Goal: Task Accomplishment & Management: Use online tool/utility

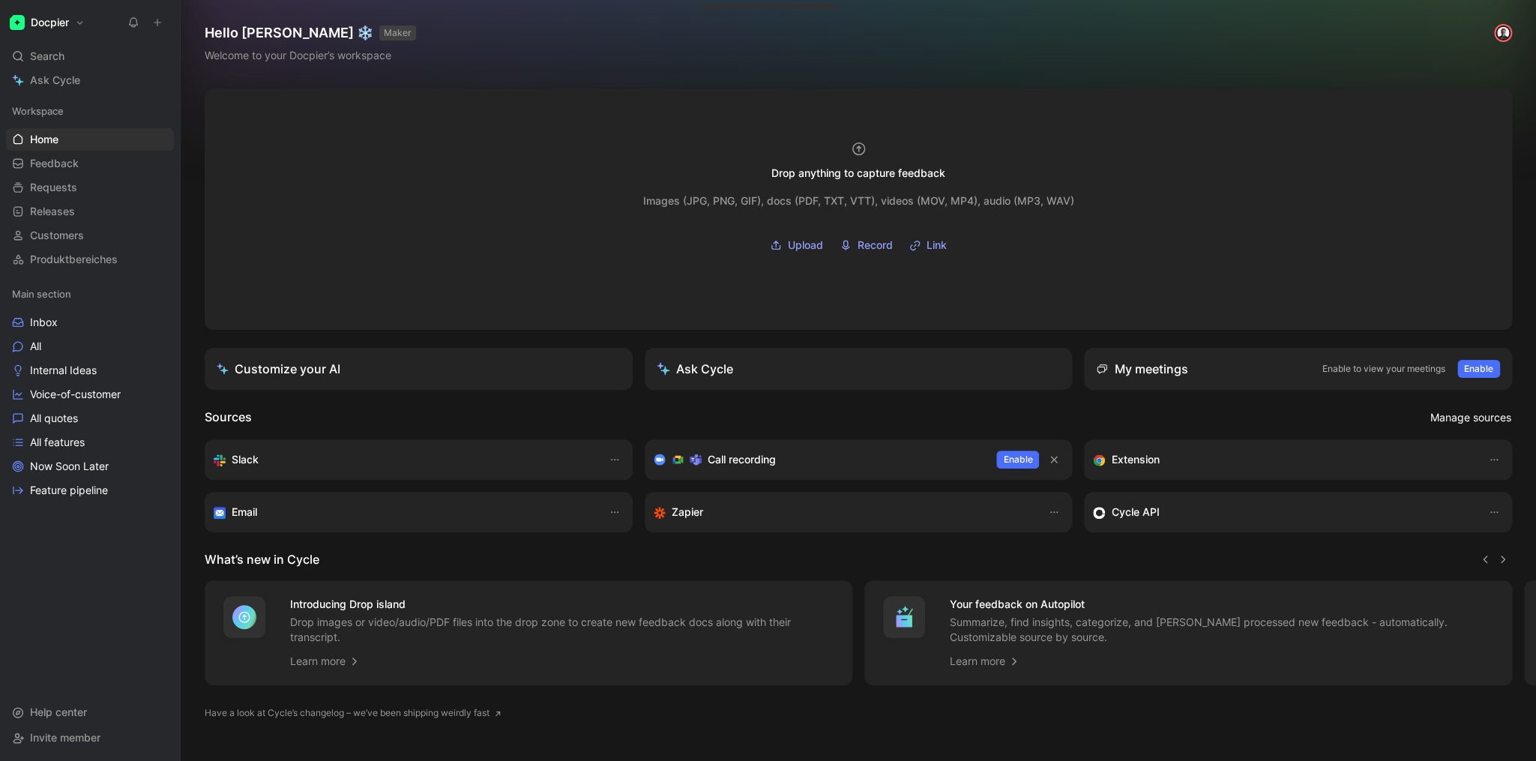
click at [1461, 419] on span "Manage sources" at bounding box center [1470, 418] width 81 height 18
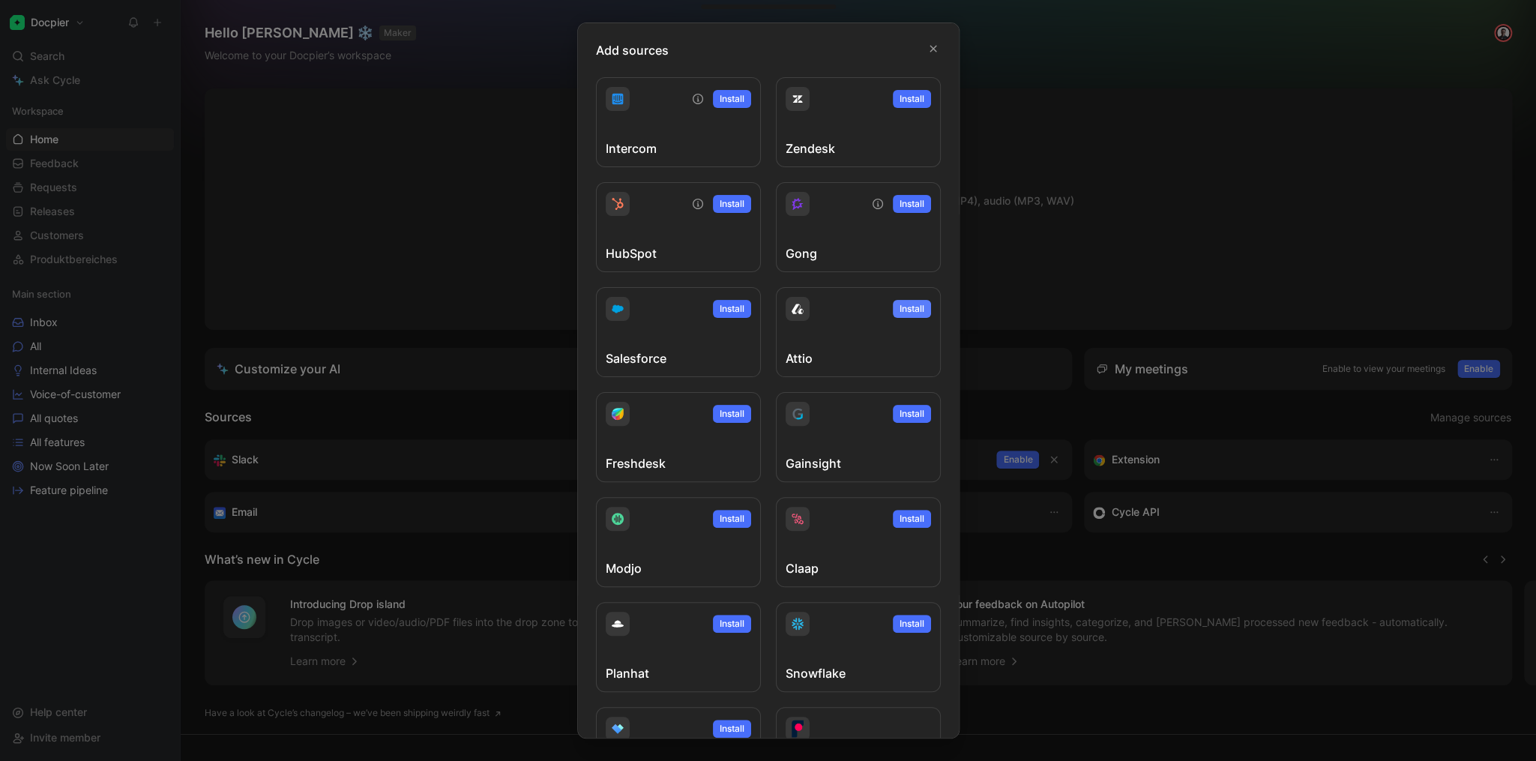
click at [912, 311] on span "Install" at bounding box center [912, 308] width 25 height 15
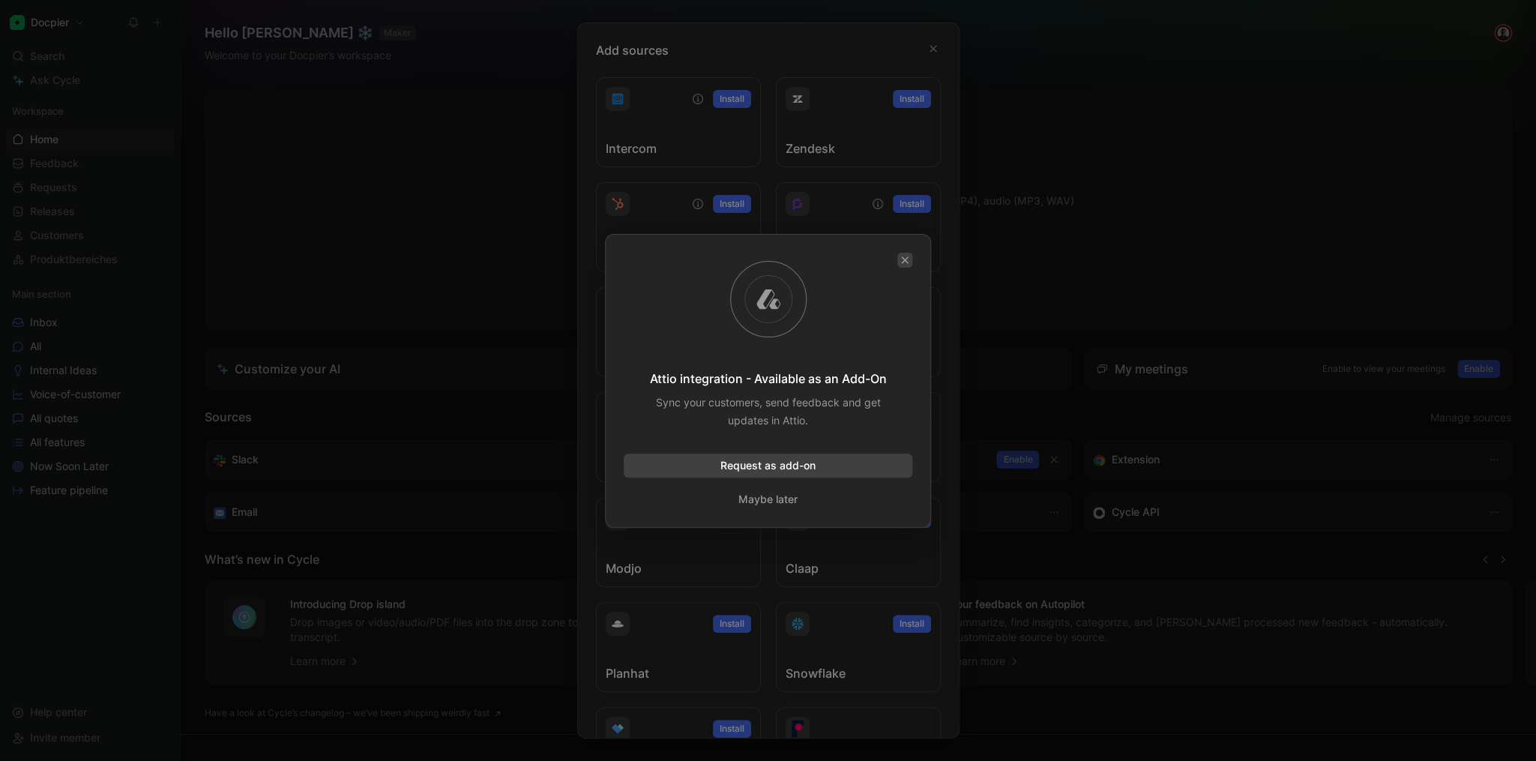
click at [909, 259] on button "button" at bounding box center [904, 260] width 15 height 15
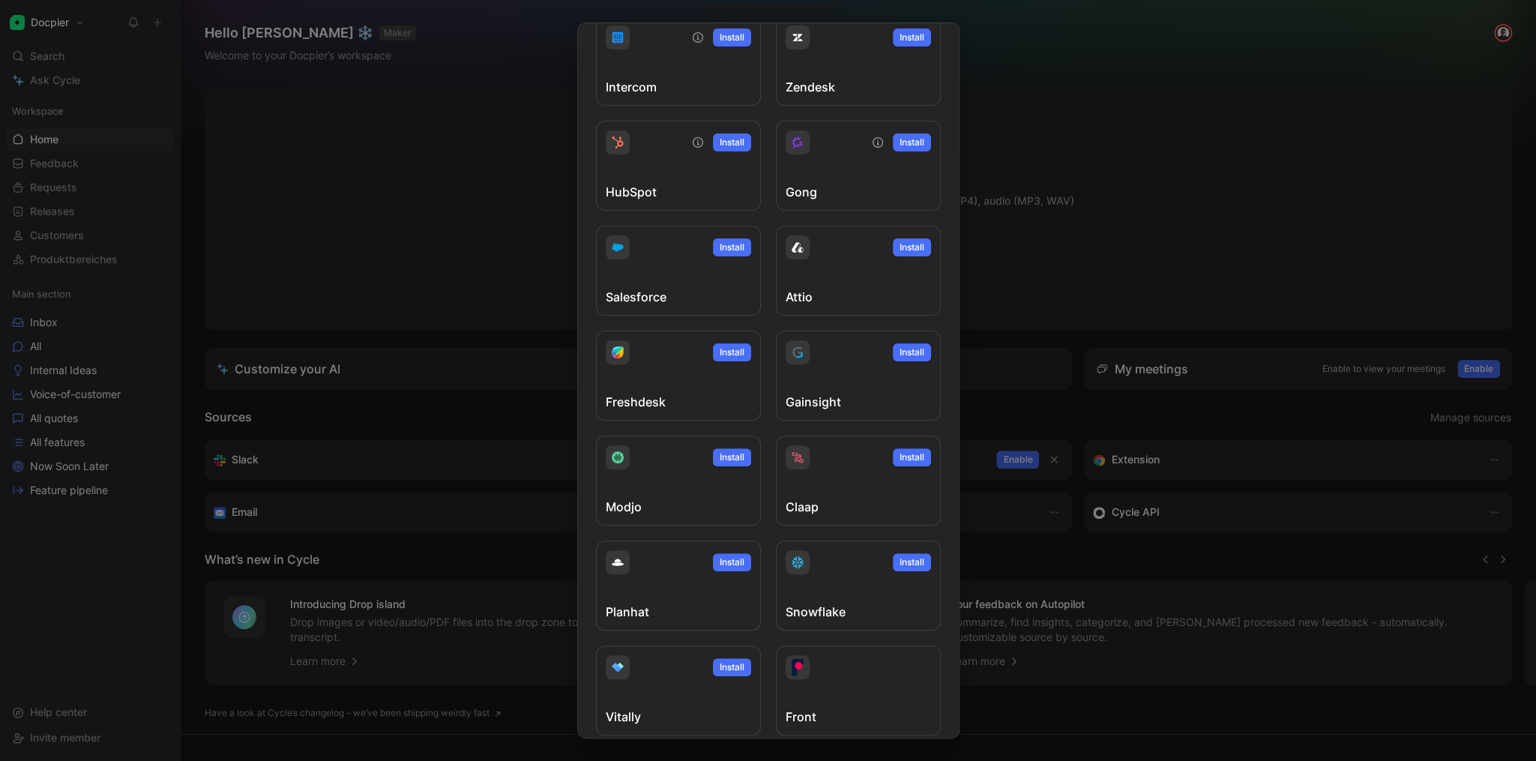
scroll to position [47, 0]
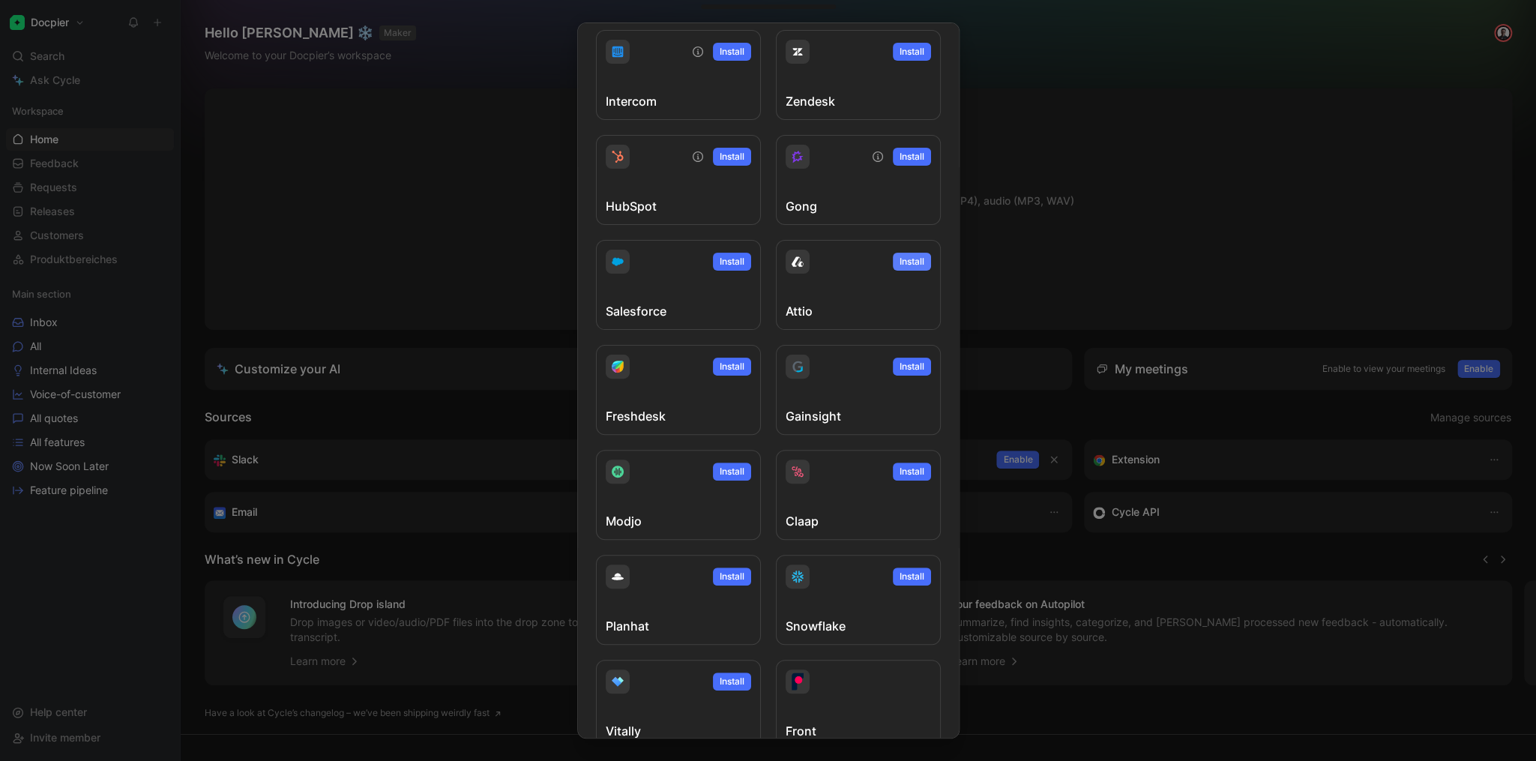
click at [903, 262] on span "Install" at bounding box center [912, 261] width 25 height 15
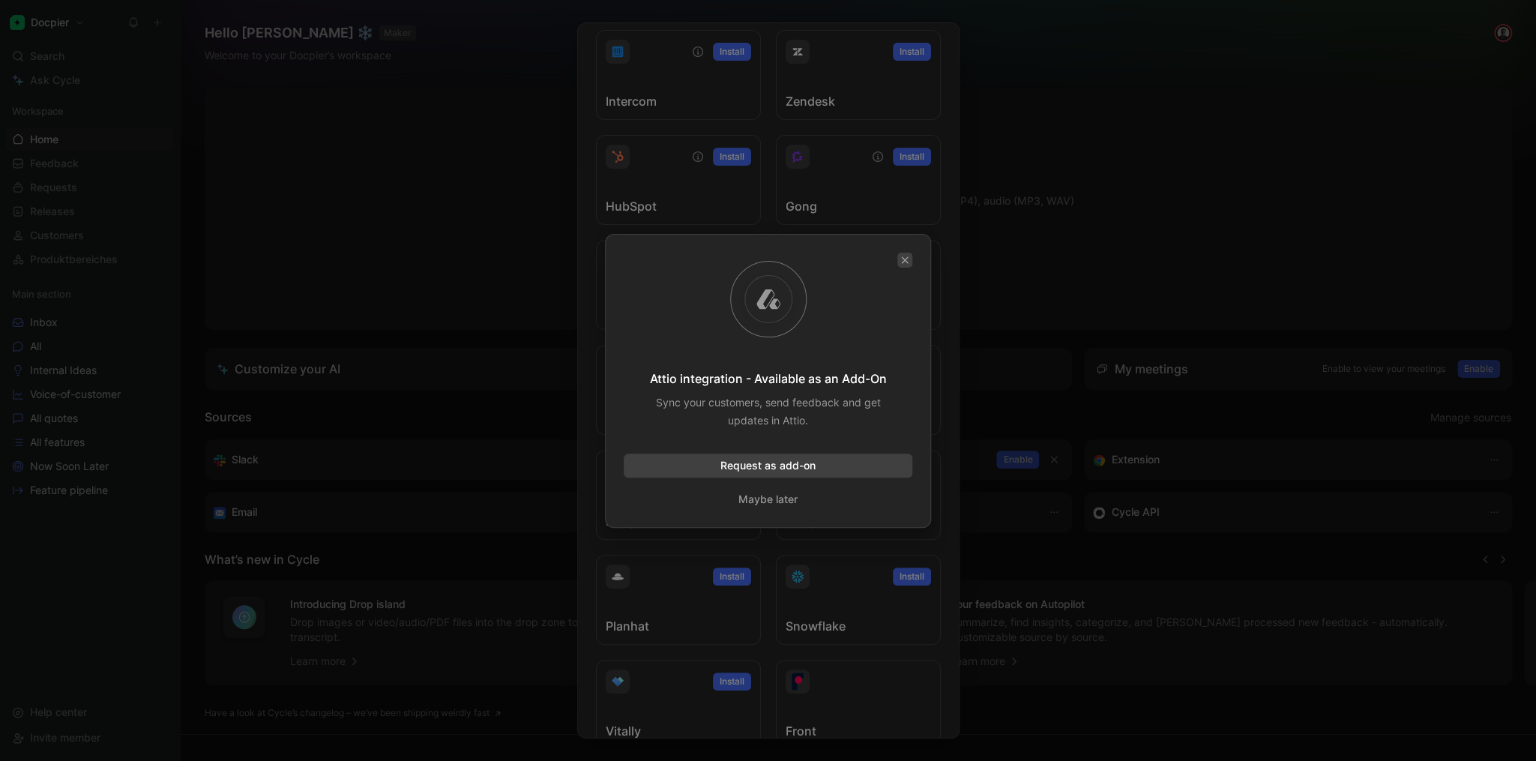
click at [903, 262] on icon "button" at bounding box center [905, 259] width 7 height 7
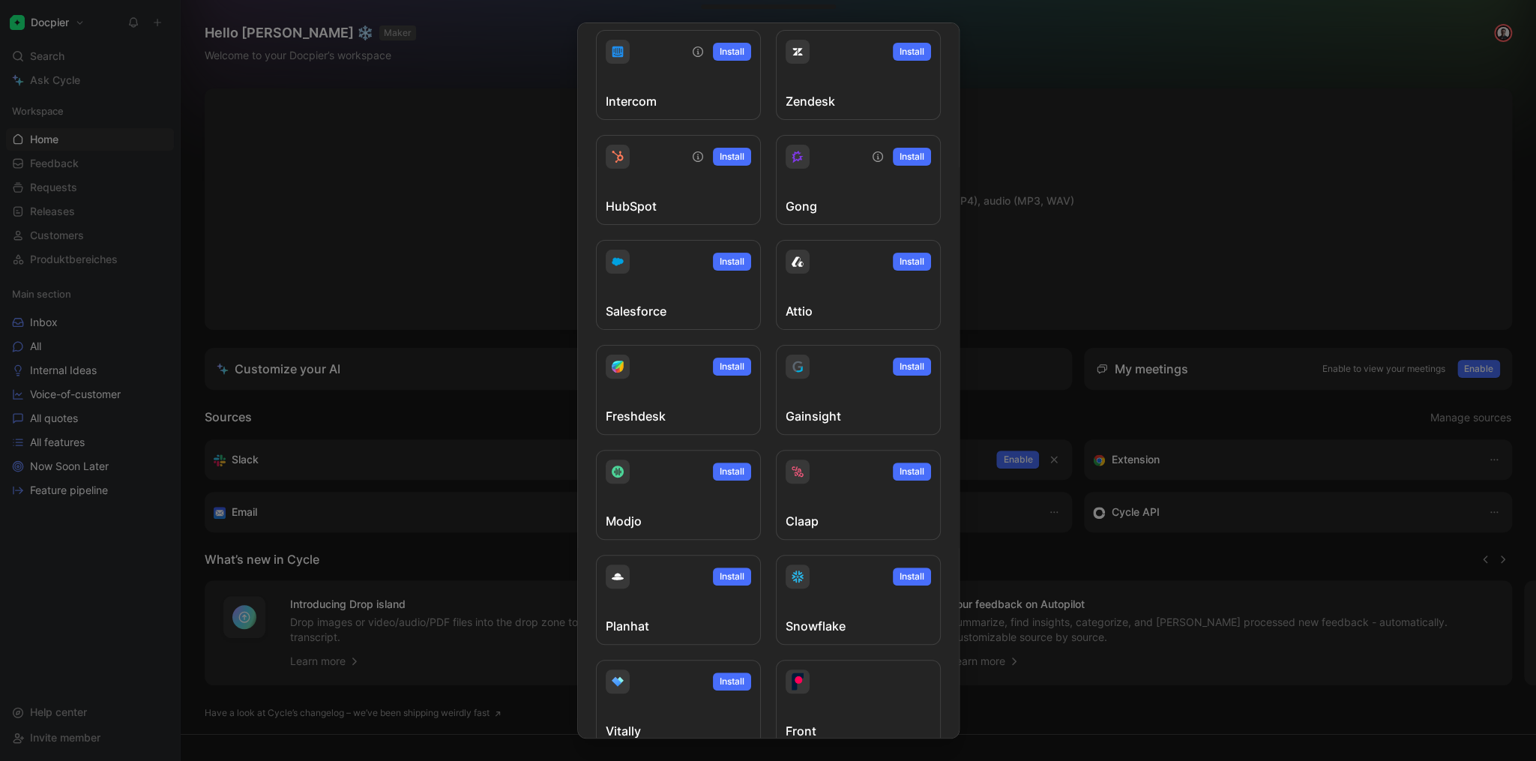
click at [388, 412] on div at bounding box center [768, 380] width 1536 height 761
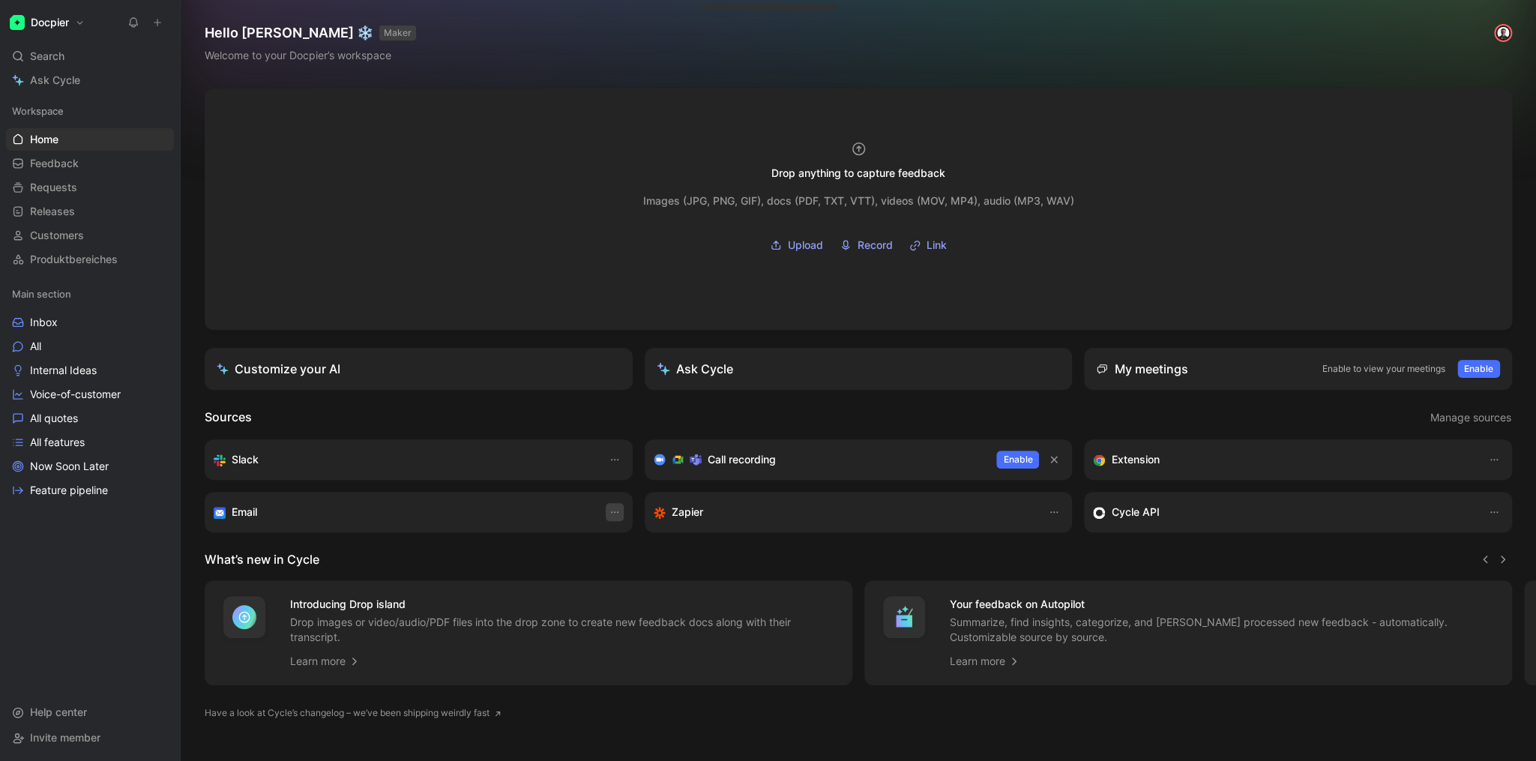
click at [615, 514] on icon "button" at bounding box center [615, 512] width 12 height 12
click at [288, 514] on div "Email" at bounding box center [404, 512] width 380 height 18
click at [217, 511] on icon at bounding box center [220, 513] width 8 height 6
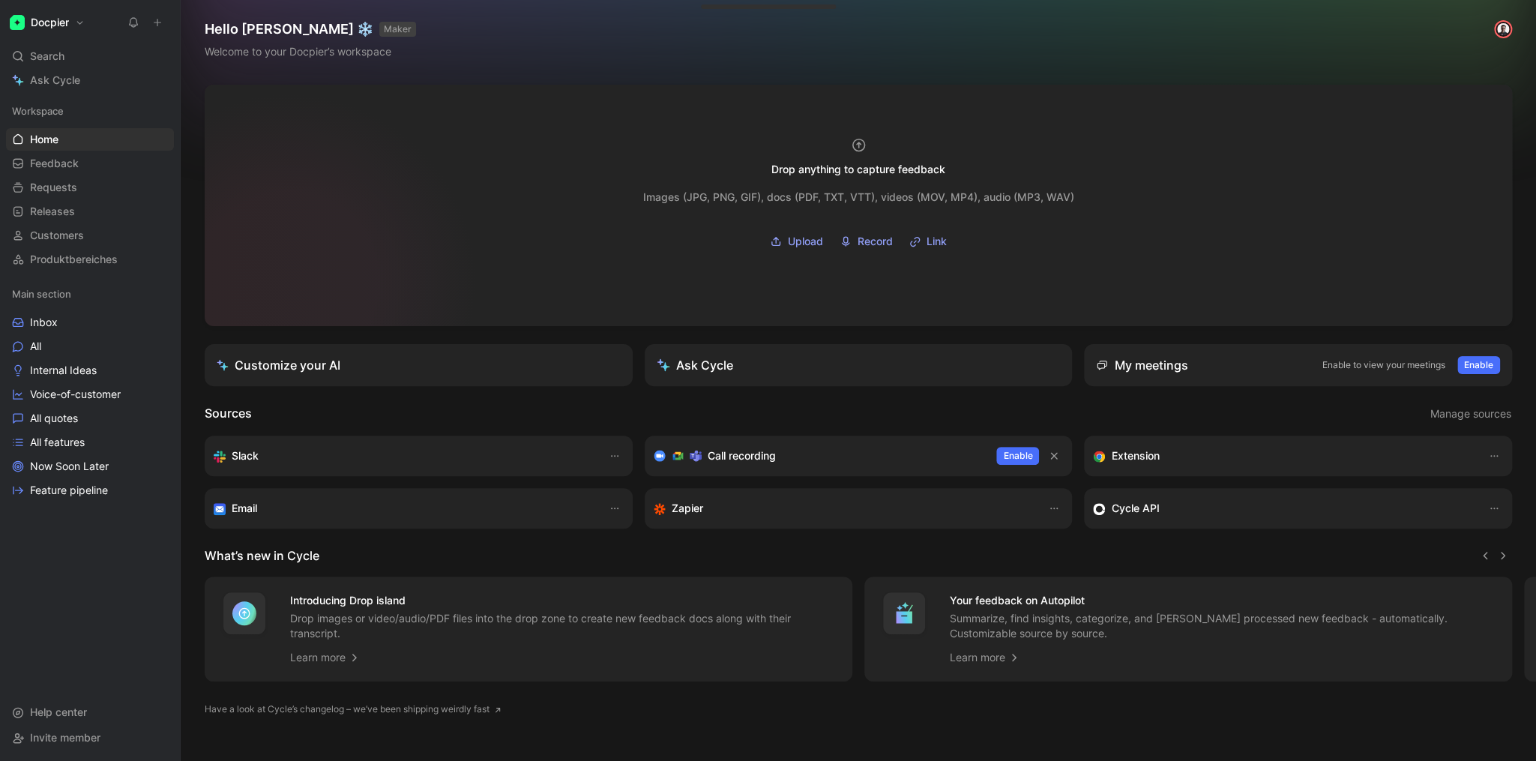
scroll to position [0, 0]
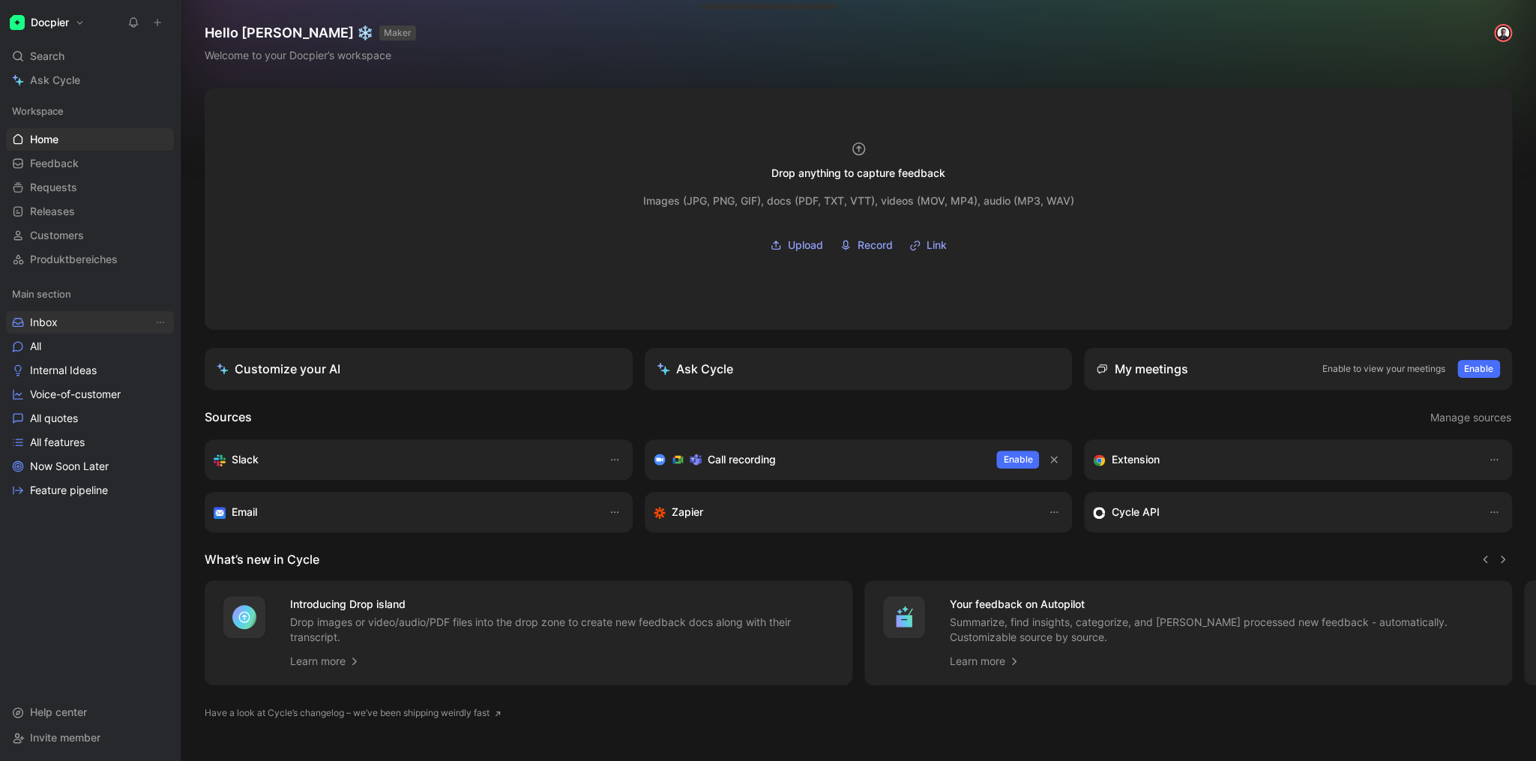
click at [57, 324] on span "Inbox" at bounding box center [44, 322] width 28 height 15
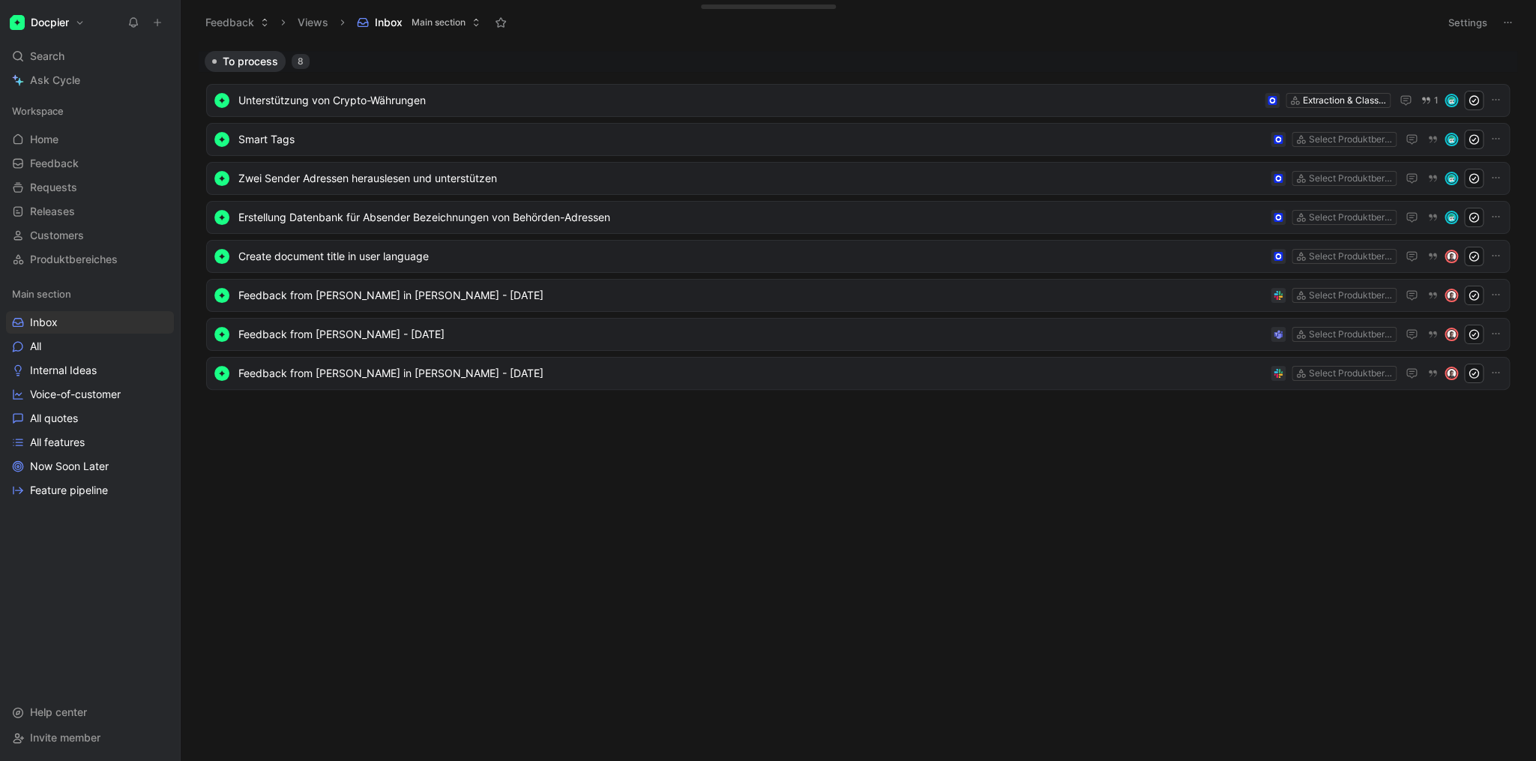
click at [528, 518] on div "To process 8 Unterstützung von Crypto-Währungen Extraction & Classification Eng…" at bounding box center [857, 406] width 1334 height 710
drag, startPoint x: 337, startPoint y: 595, endPoint x: 345, endPoint y: 595, distance: 8.3
click at [337, 595] on body "Docpier Search ⌘ K Ask Cycle Workspace Home G then H Feedback G then F Requests…" at bounding box center [768, 380] width 1536 height 761
click at [1305, 109] on div "Unterstützung von Crypto-Währungen Extraction & Classification Engine 1" at bounding box center [857, 100] width 1293 height 19
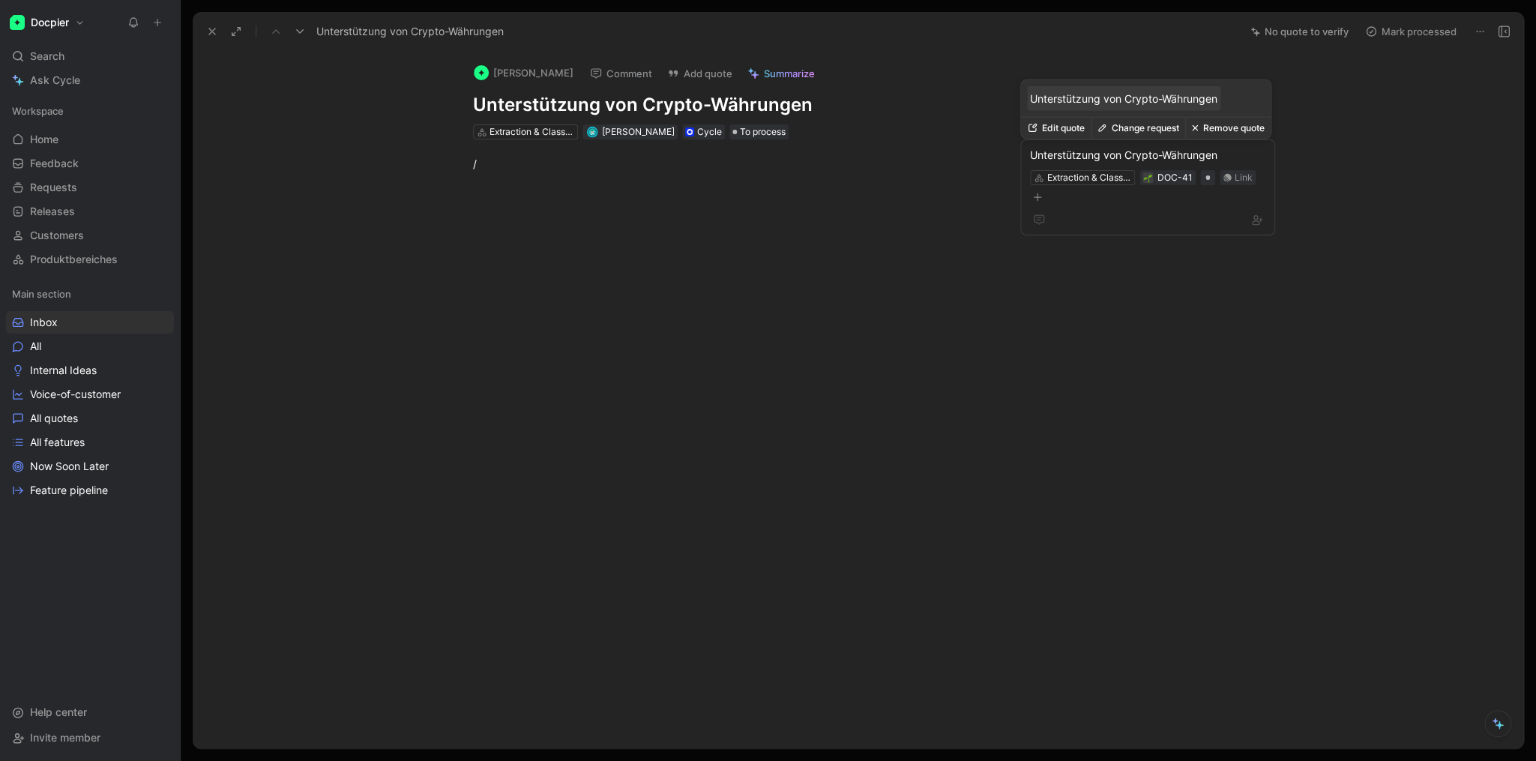
click at [756, 379] on div at bounding box center [732, 302] width 1016 height 229
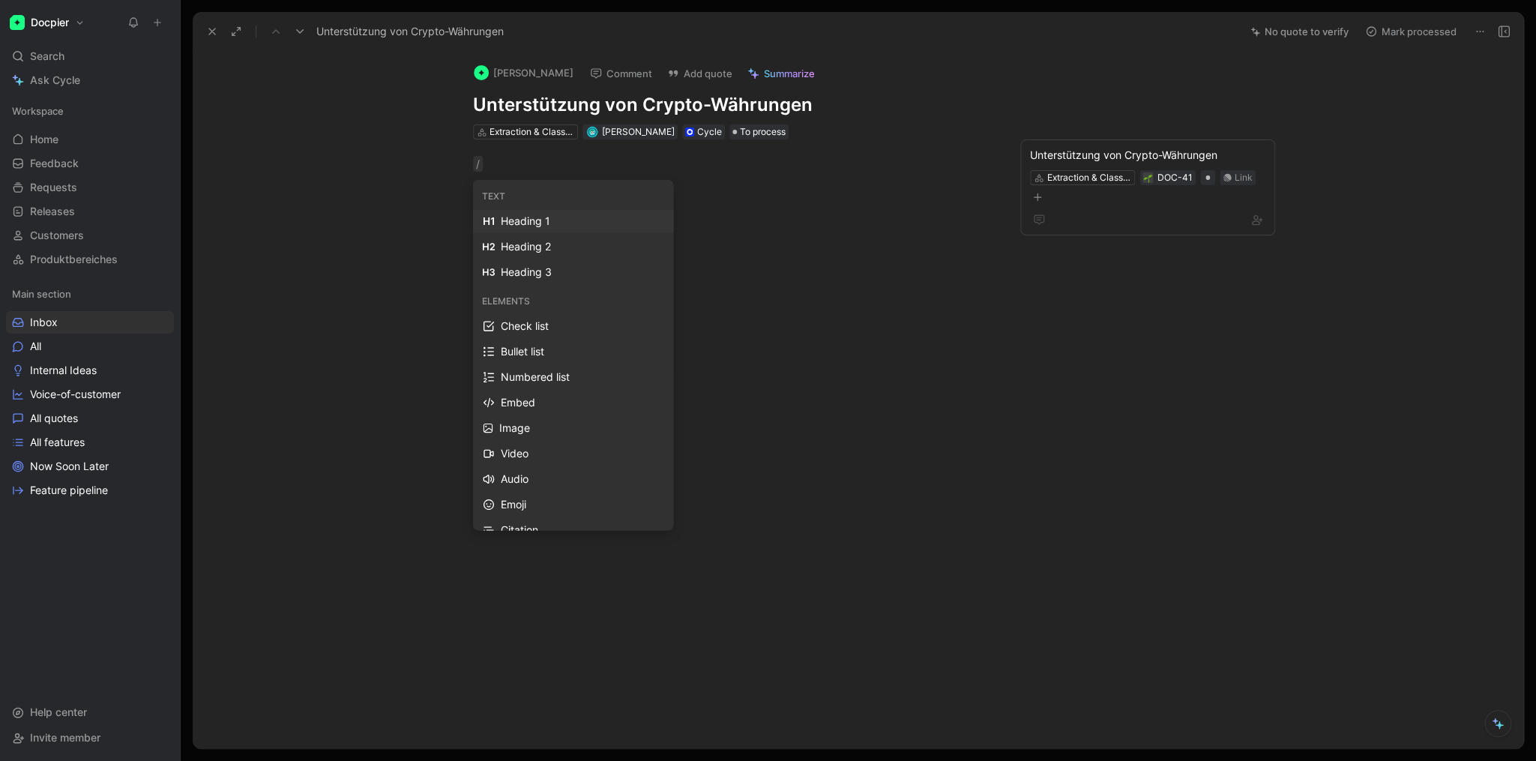
click at [217, 32] on icon at bounding box center [212, 31] width 12 height 12
